Goal: Check status: Check status

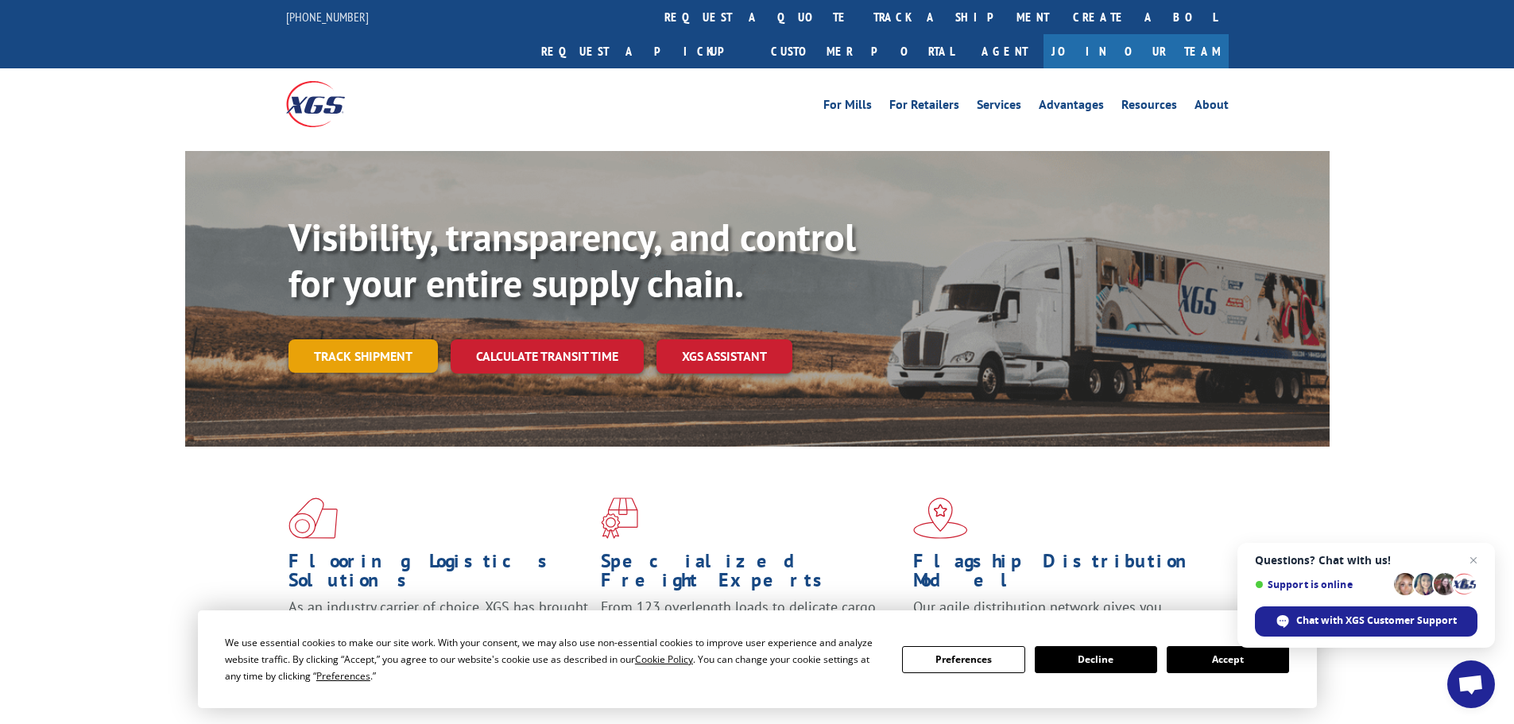
click at [373, 339] on link "Track shipment" at bounding box center [363, 355] width 149 height 33
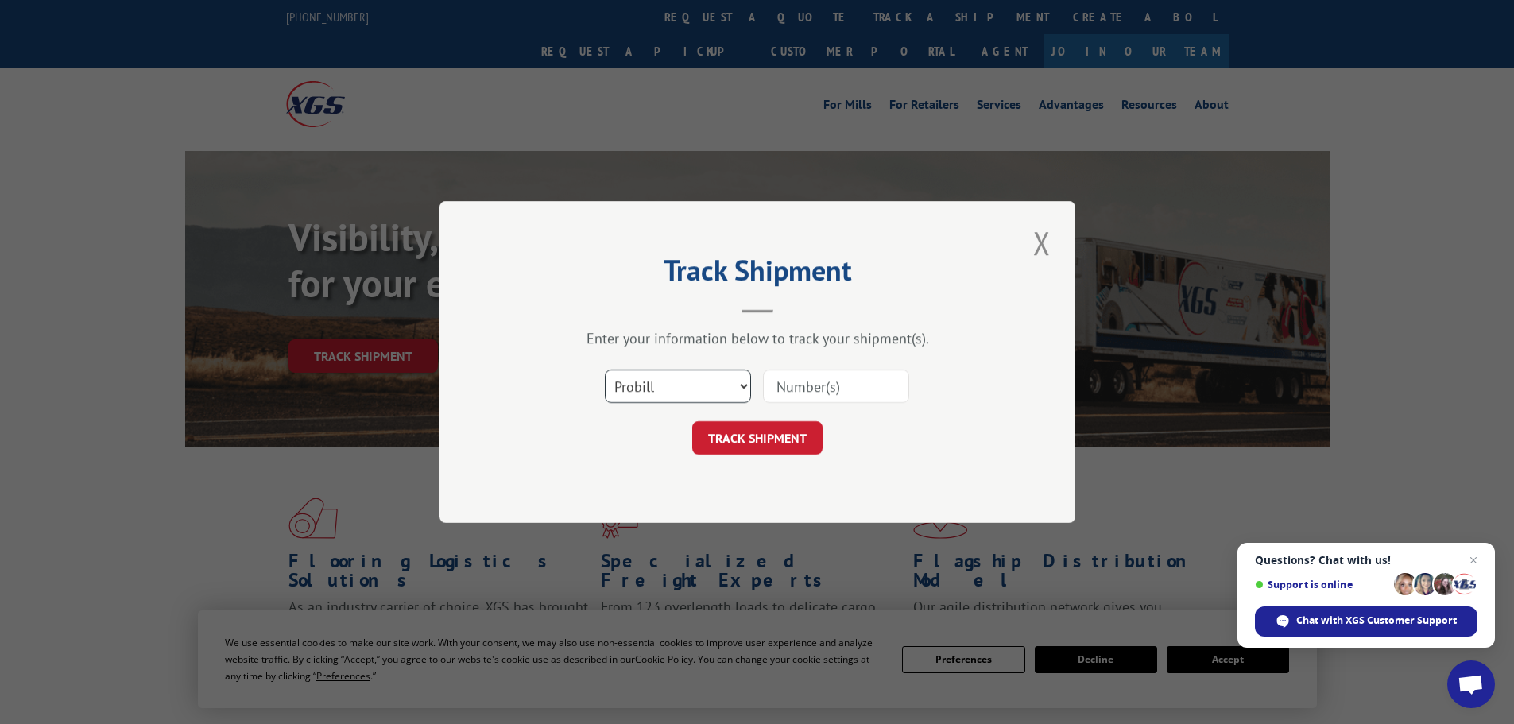
click at [645, 378] on select "Select category... Probill BOL PO" at bounding box center [678, 386] width 146 height 33
select select "bol"
click at [605, 370] on select "Select category... Probill BOL PO" at bounding box center [678, 386] width 146 height 33
click at [827, 379] on input at bounding box center [836, 386] width 146 height 33
paste input "5949379"
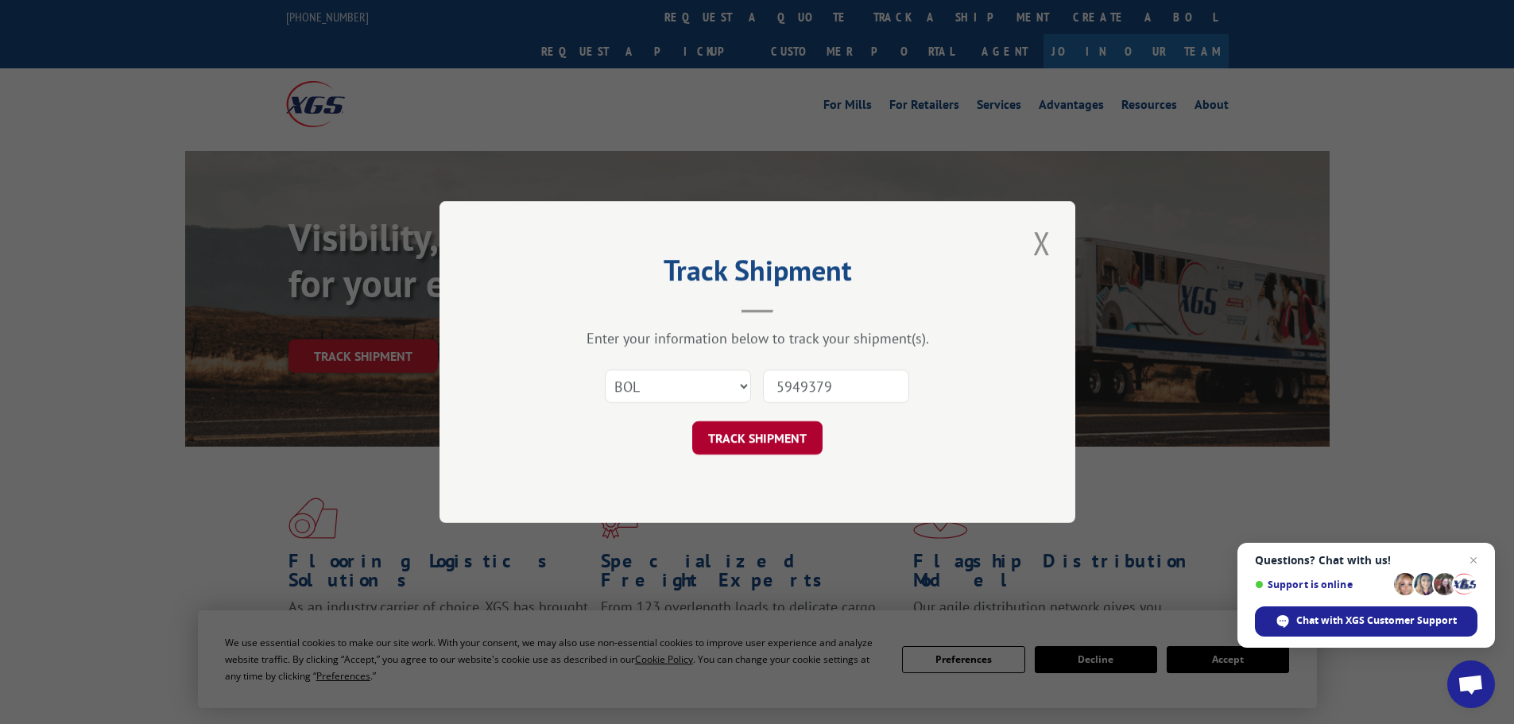
type input "5949379"
click at [762, 442] on button "TRACK SHIPMENT" at bounding box center [757, 437] width 130 height 33
